Goal: Find specific page/section: Find specific page/section

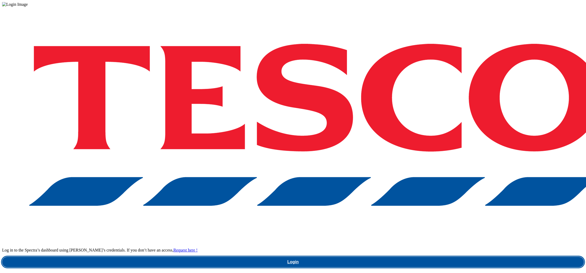
click at [425, 256] on link "Login" at bounding box center [293, 261] width 582 height 10
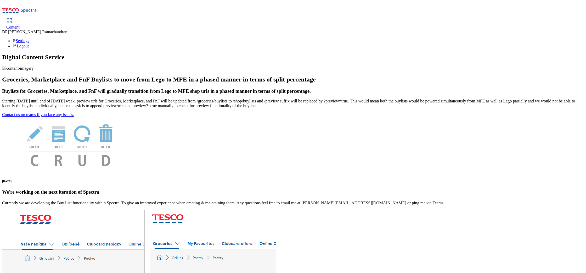
click at [37, 11] on icon at bounding box center [19, 12] width 35 height 11
click at [20, 19] on link "Content" at bounding box center [12, 24] width 13 height 11
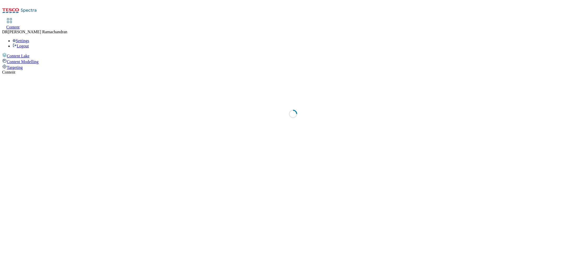
select select "ighs-sk"
click at [25, 9] on icon at bounding box center [19, 12] width 35 height 11
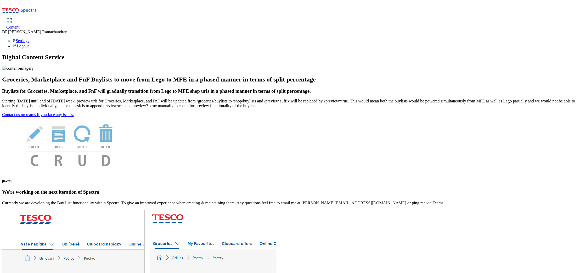
drag, startPoint x: 74, startPoint y: 41, endPoint x: 78, endPoint y: 19, distance: 22.1
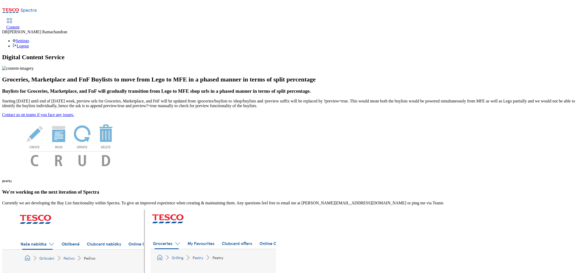
click at [74, 54] on h1 "Digital Content Service" at bounding box center [293, 57] width 582 height 7
click at [20, 25] on span "Content" at bounding box center [12, 27] width 13 height 4
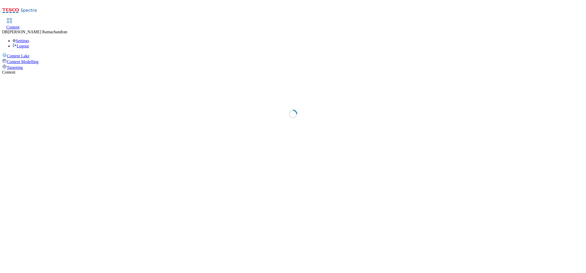
select select "ighs-sk"
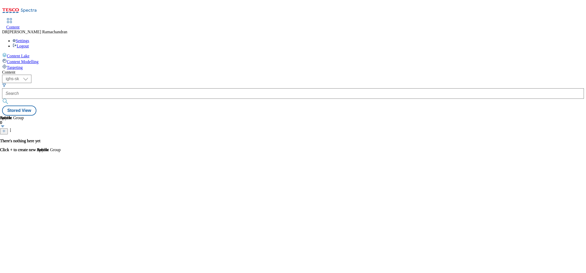
click at [19, 7] on icon at bounding box center [19, 12] width 35 height 11
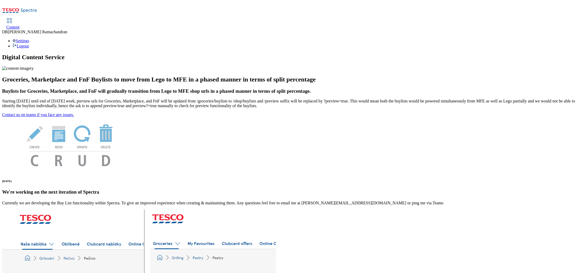
scroll to position [21, 0]
click at [34, 71] on img at bounding box center [18, 68] width 32 height 5
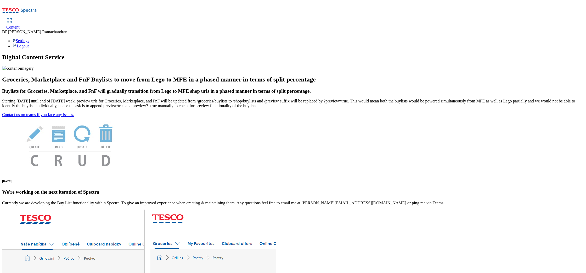
click at [11, 7] on icon at bounding box center [19, 12] width 35 height 11
click at [38, 54] on h1 "Digital Content Service" at bounding box center [293, 57] width 582 height 7
